Goal: Find specific page/section: Find specific page/section

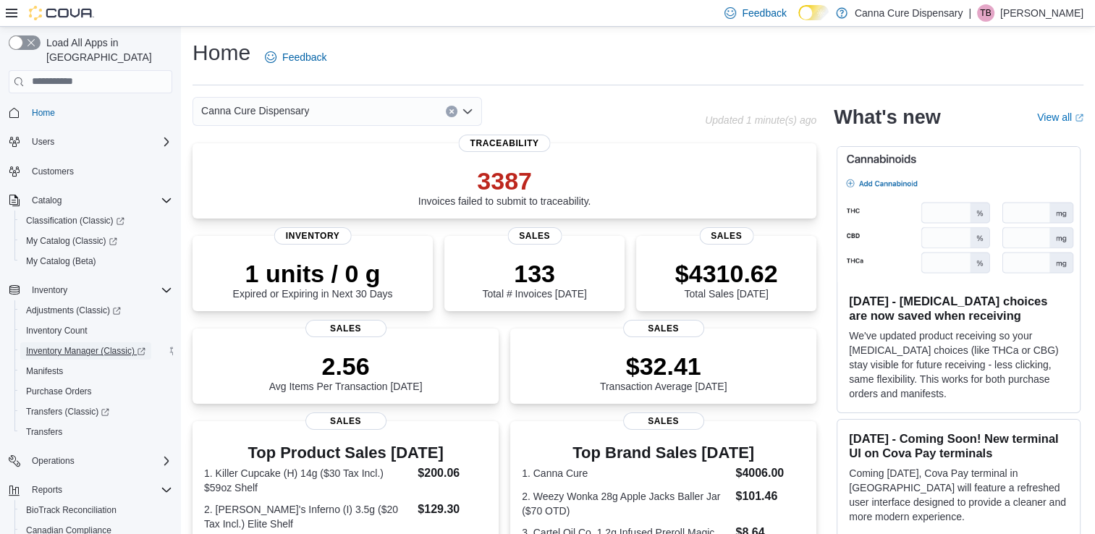
click at [66, 345] on span "Inventory Manager (Classic)" at bounding box center [85, 351] width 119 height 12
